Goal: Information Seeking & Learning: Learn about a topic

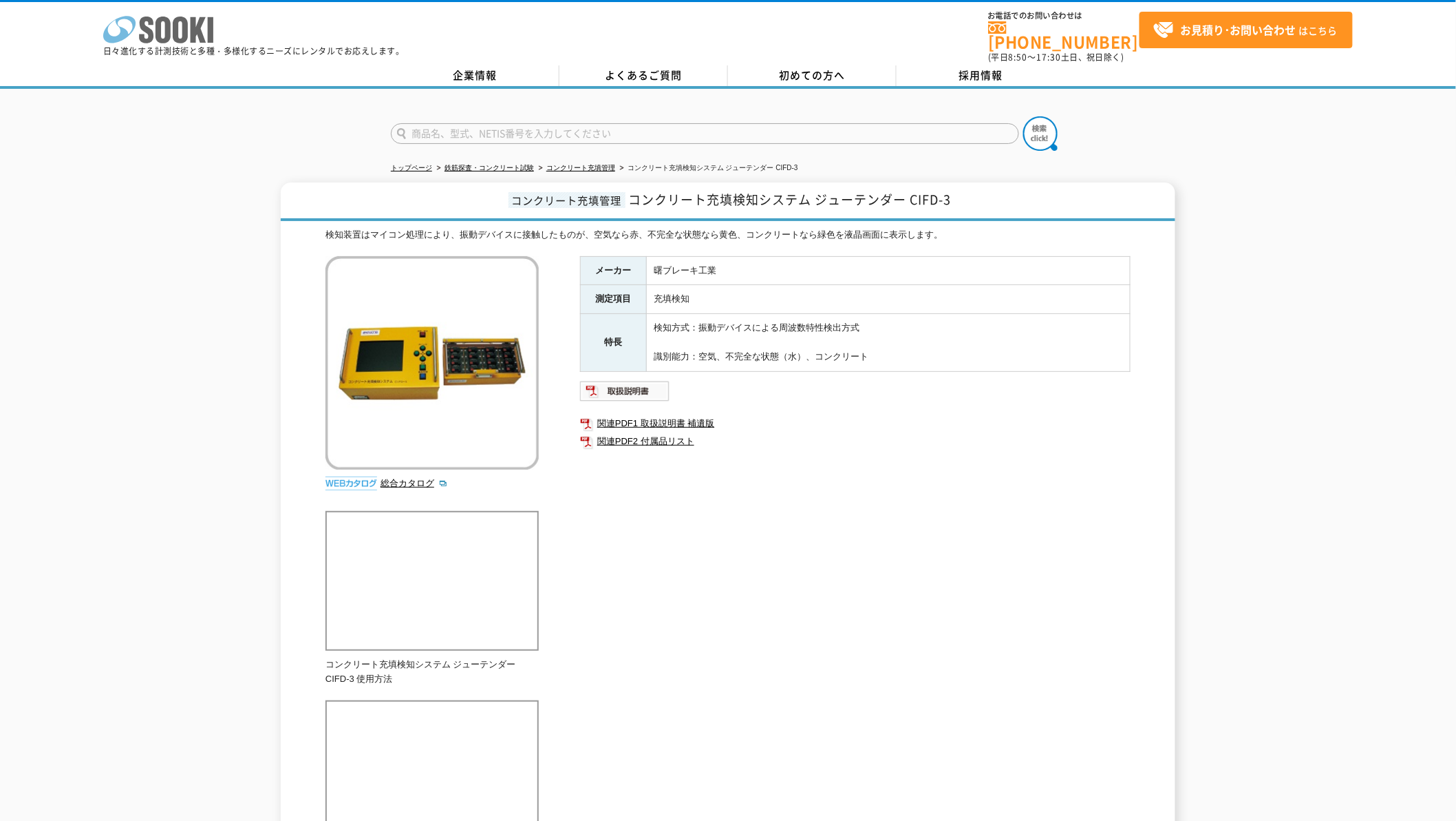
click at [176, 25] on icon at bounding box center [180, 30] width 15 height 27
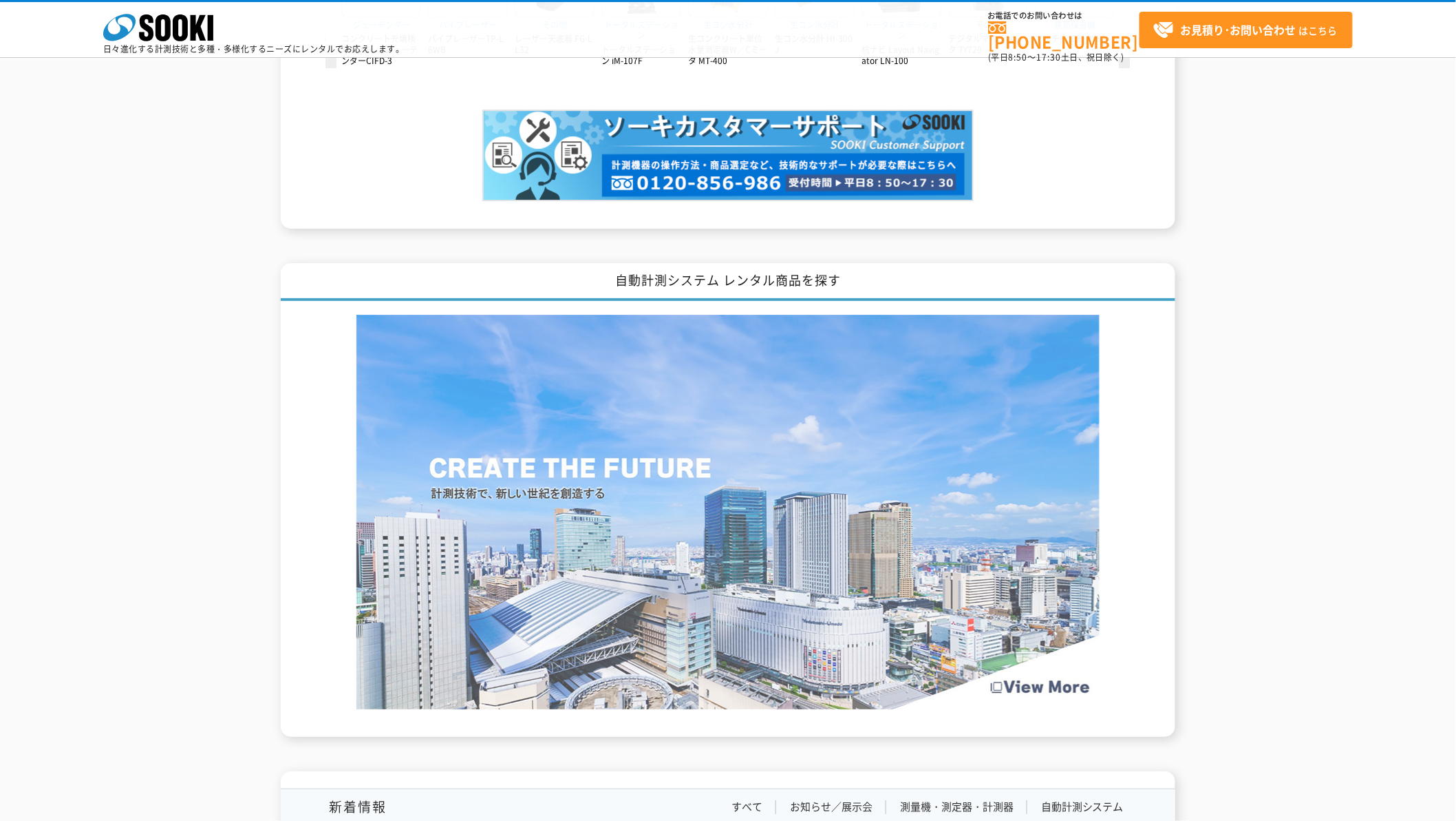
scroll to position [2300, 0]
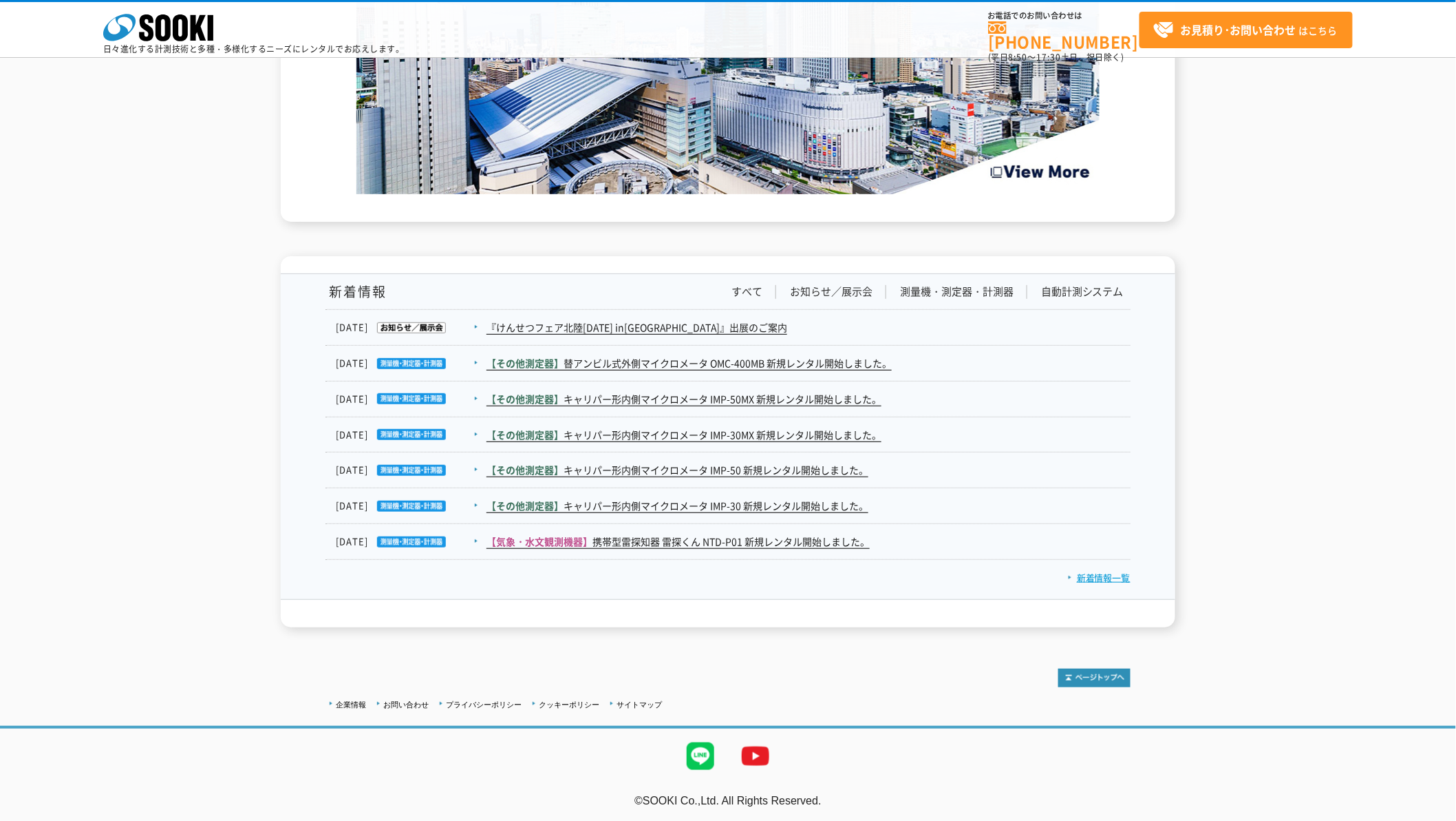
click at [1079, 577] on link "新着情報一覧" at bounding box center [1099, 578] width 62 height 13
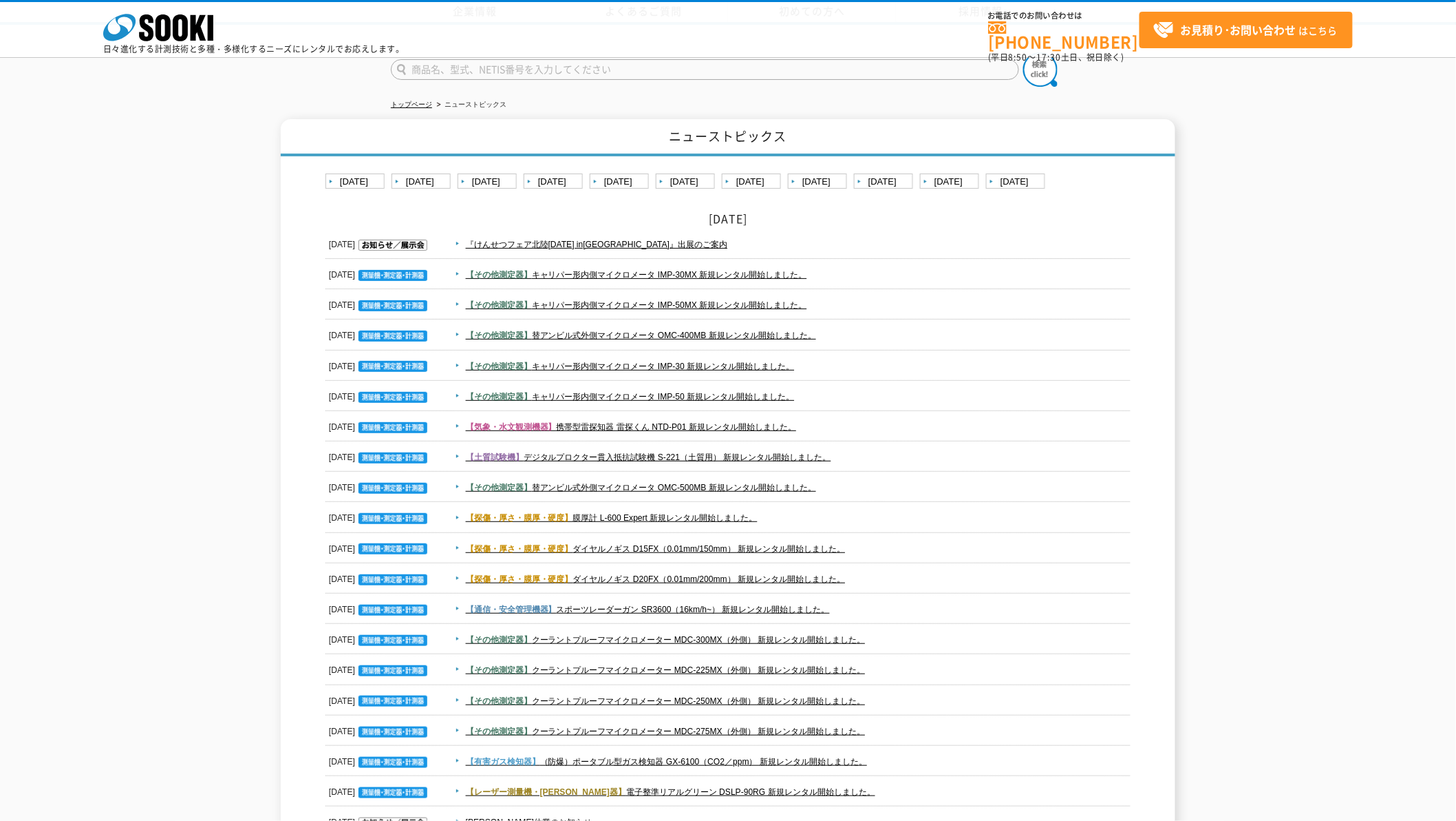
scroll to position [254, 0]
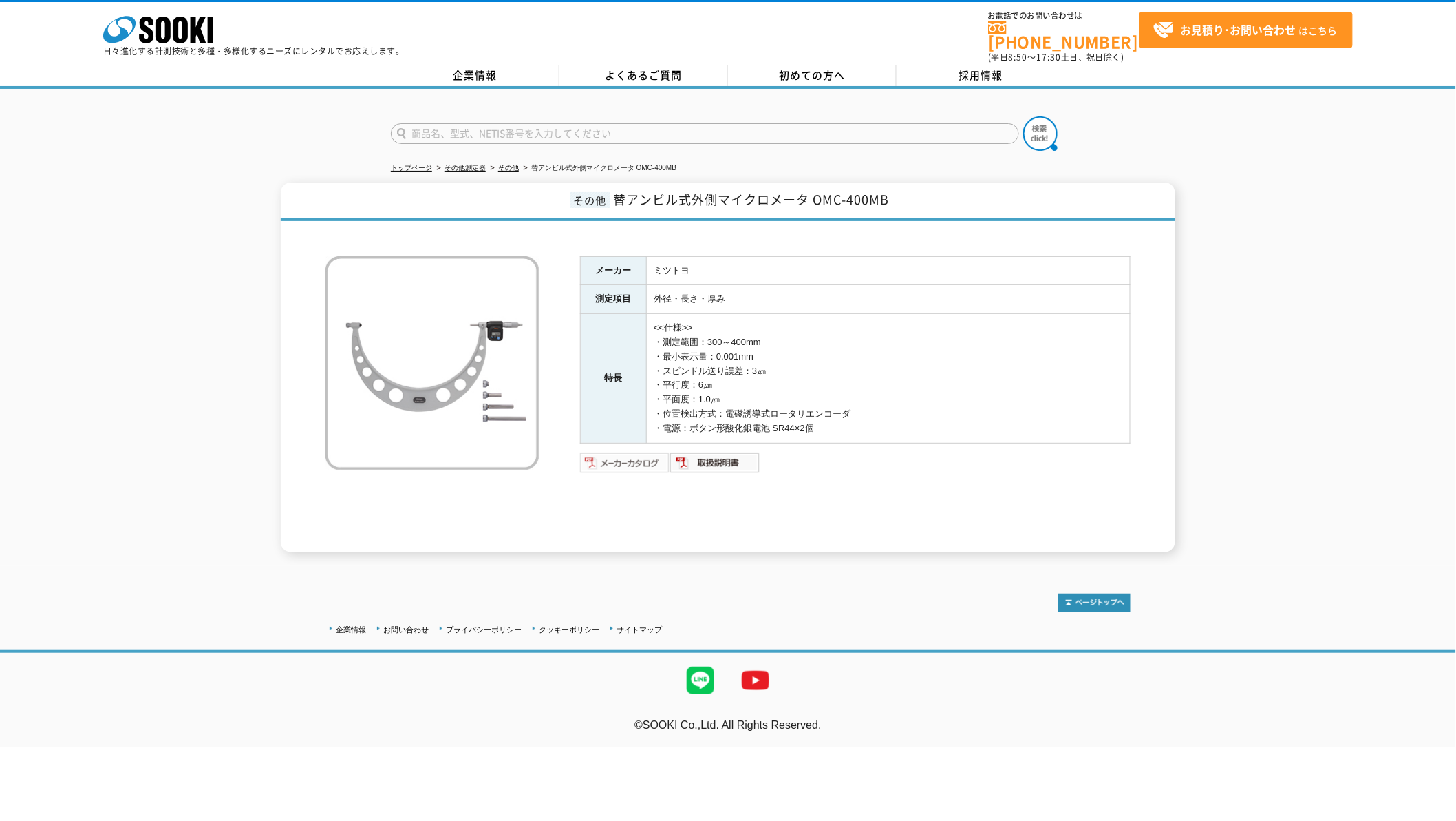
click at [599, 452] on img at bounding box center [626, 463] width 90 height 22
